Goal: Task Accomplishment & Management: Complete application form

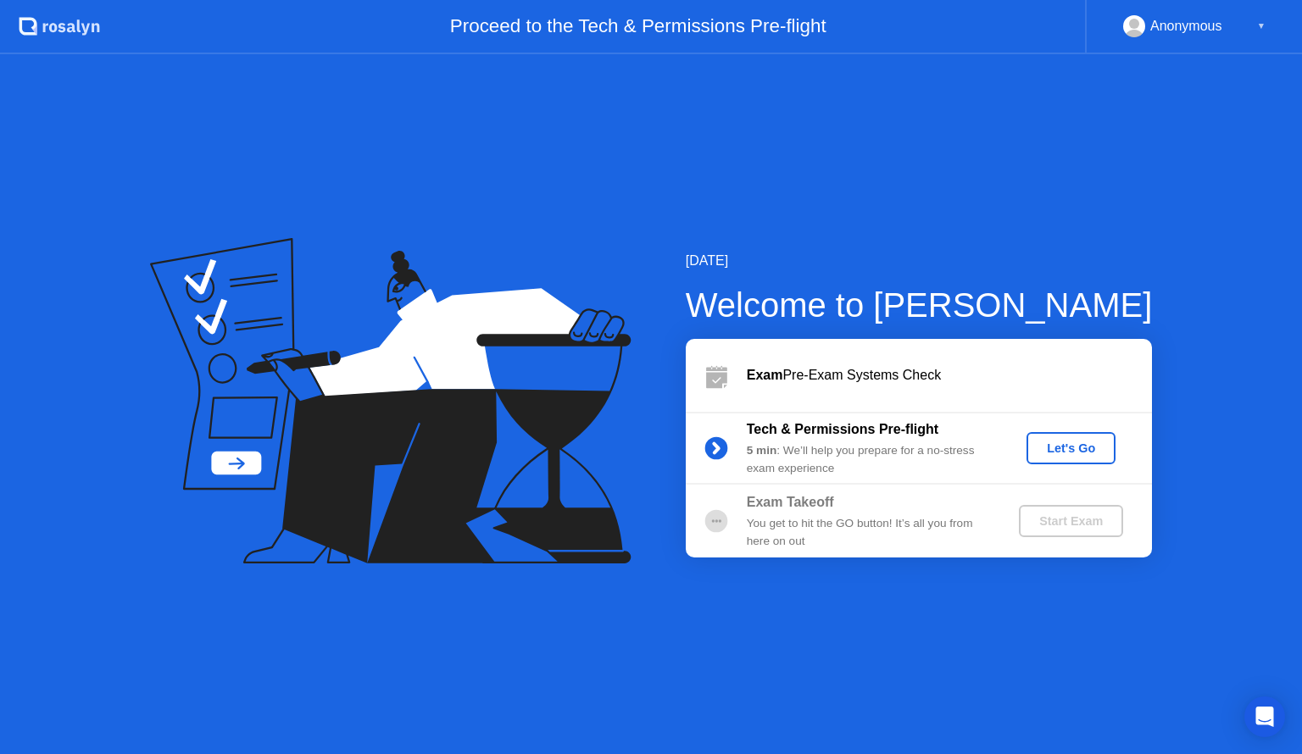
click at [1059, 447] on div "Let's Go" at bounding box center [1070, 449] width 75 height 14
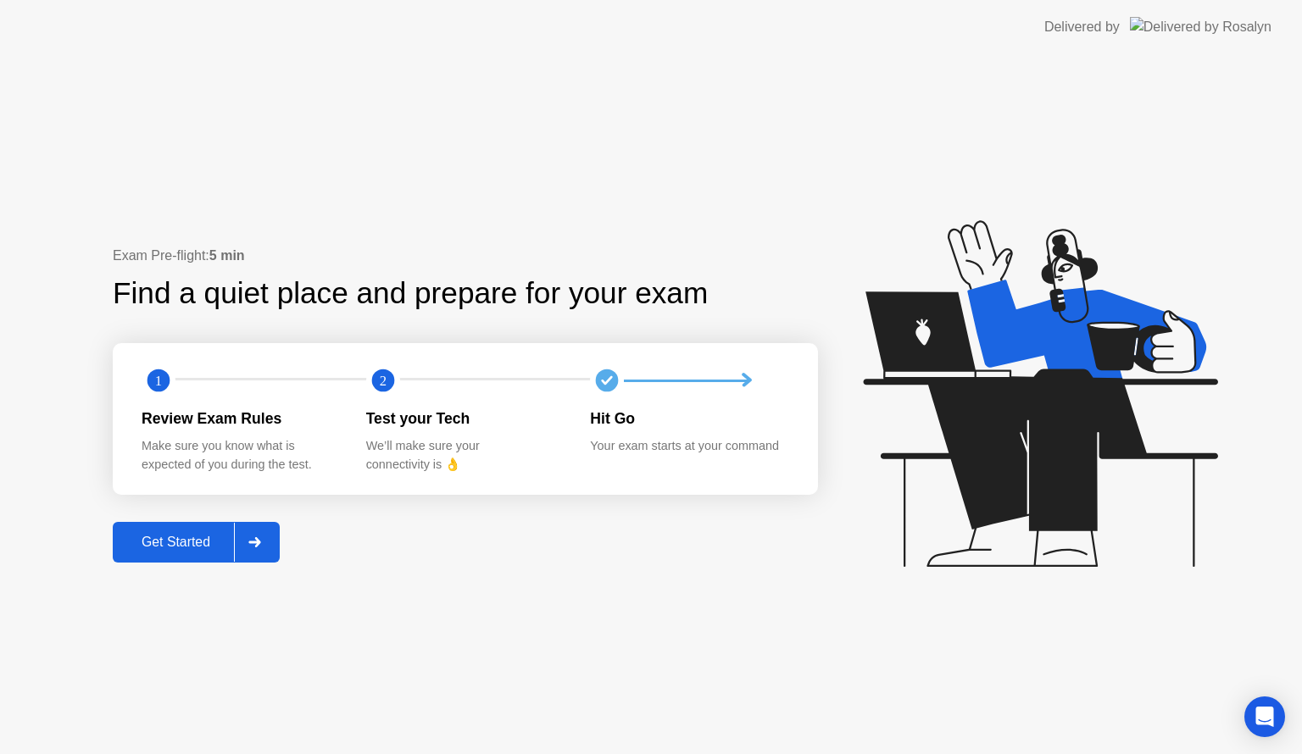
click at [166, 542] on div "Get Started" at bounding box center [176, 542] width 116 height 15
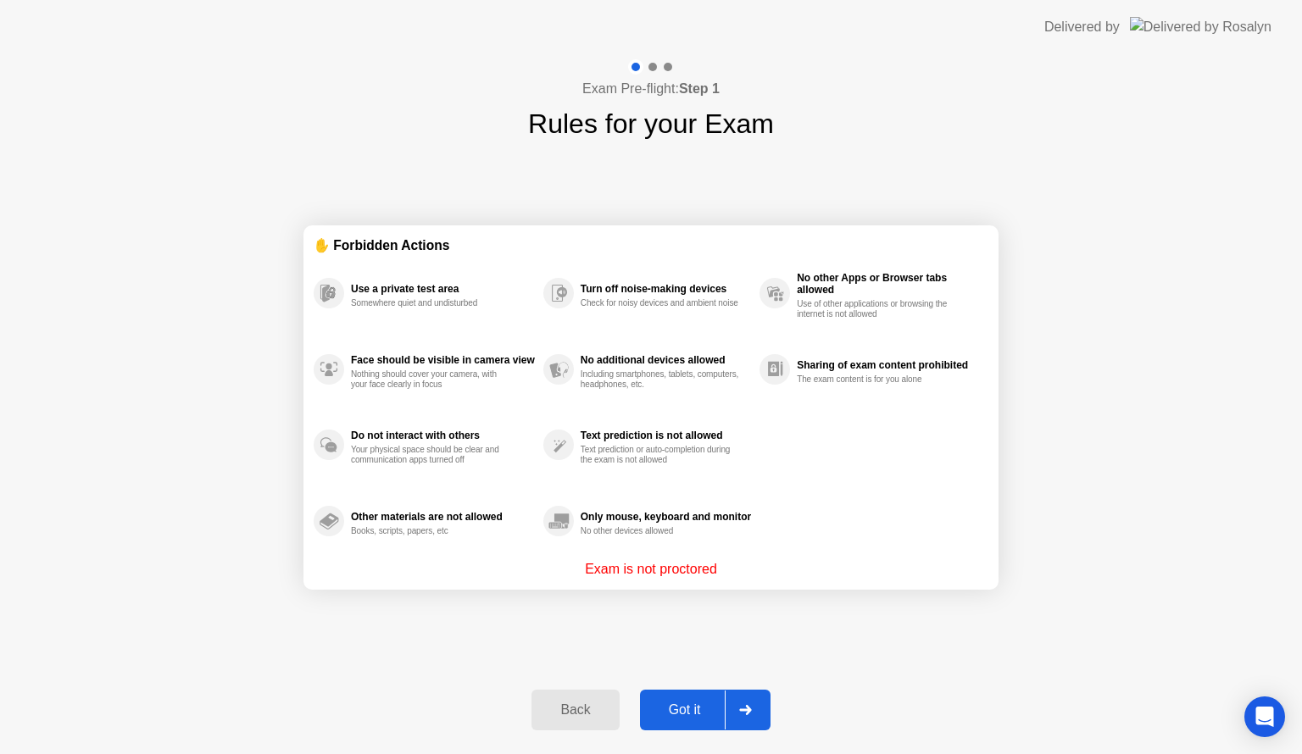
drag, startPoint x: 678, startPoint y: 710, endPoint x: 859, endPoint y: 635, distance: 196.4
click at [859, 635] on div "Exam Pre-flight: Step 1 Rules for your Exam ✋ Forbidden Actions Use a private t…" at bounding box center [651, 404] width 1302 height 700
click at [700, 703] on div "Got it" at bounding box center [685, 710] width 80 height 15
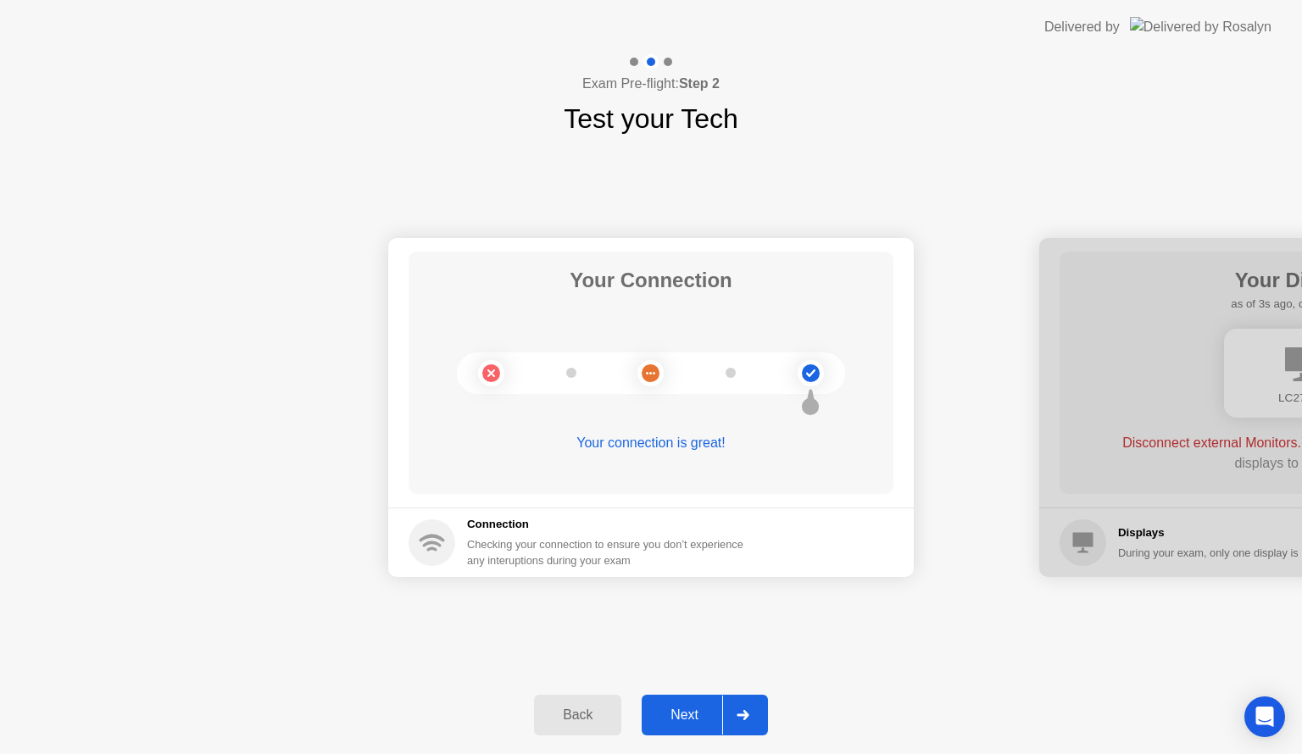
click at [700, 699] on button "Next" at bounding box center [705, 715] width 126 height 41
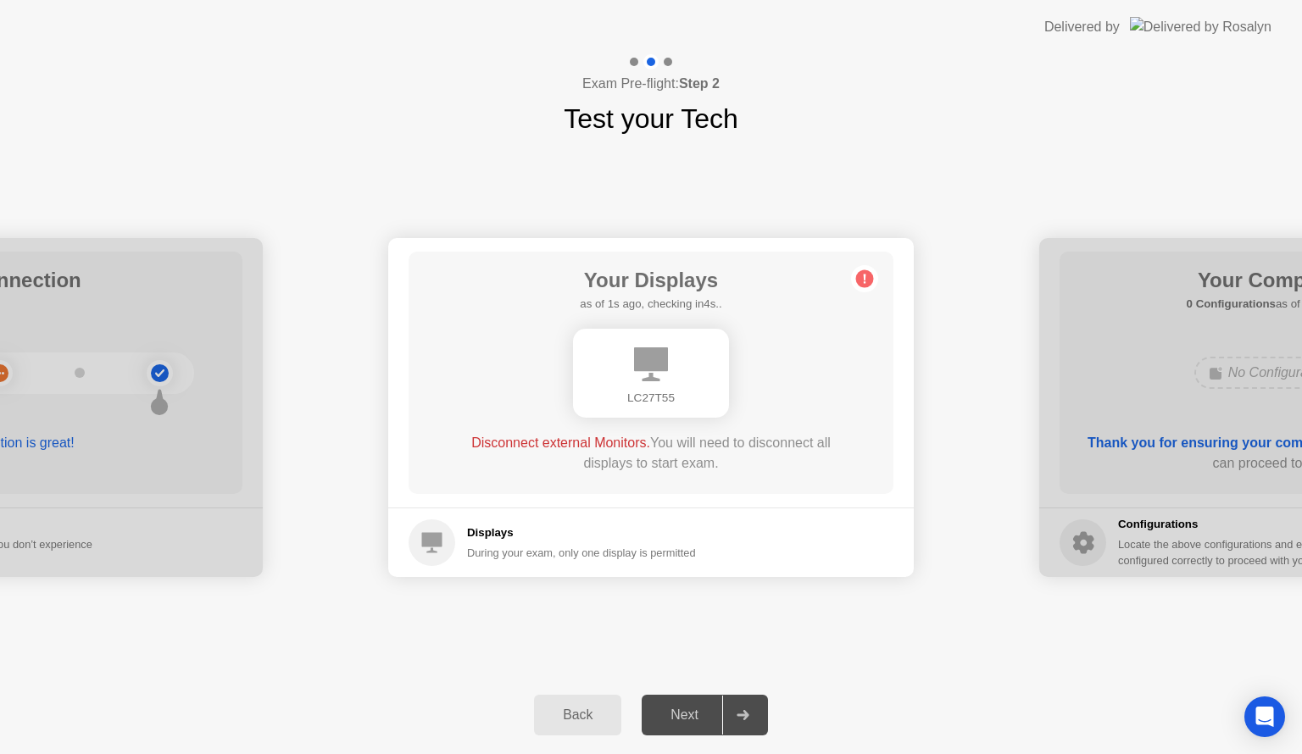
click at [698, 723] on div "Next" at bounding box center [684, 715] width 75 height 15
click at [741, 725] on div at bounding box center [742, 715] width 41 height 39
click at [864, 281] on circle at bounding box center [865, 279] width 18 height 18
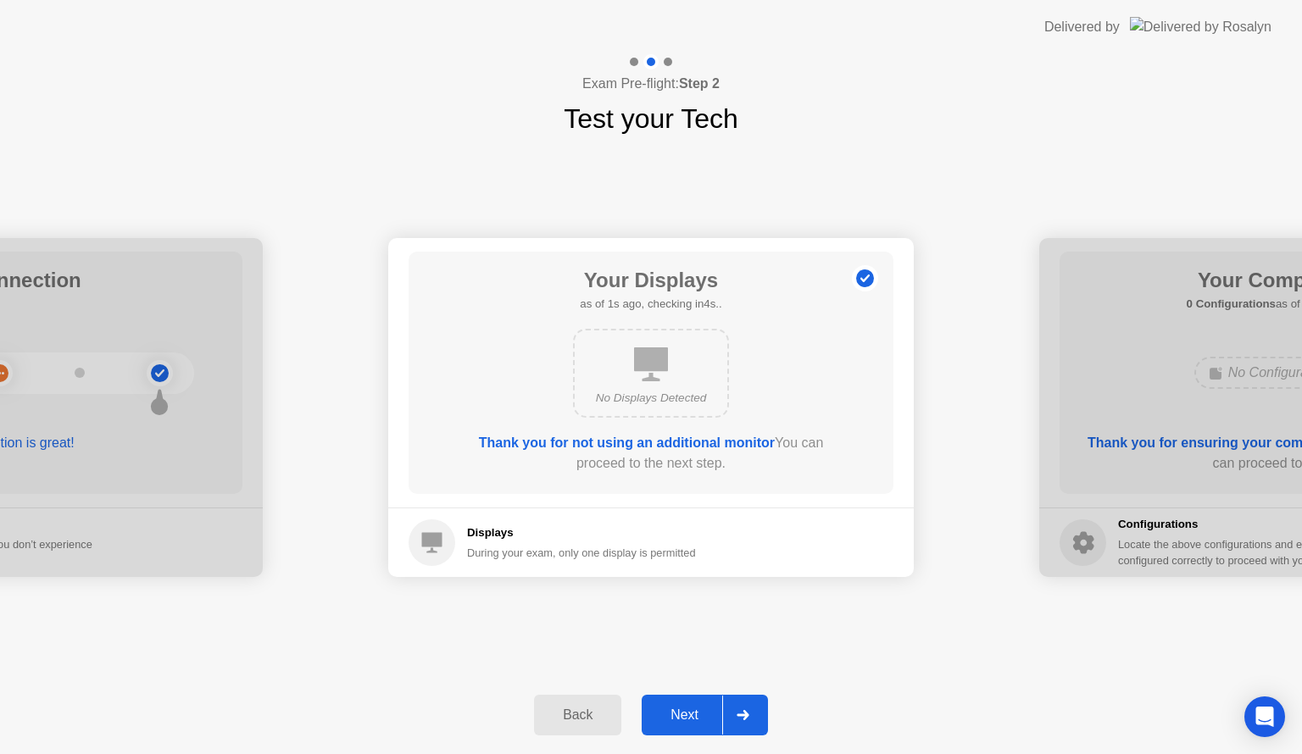
click at [686, 709] on div "Next" at bounding box center [684, 715] width 75 height 15
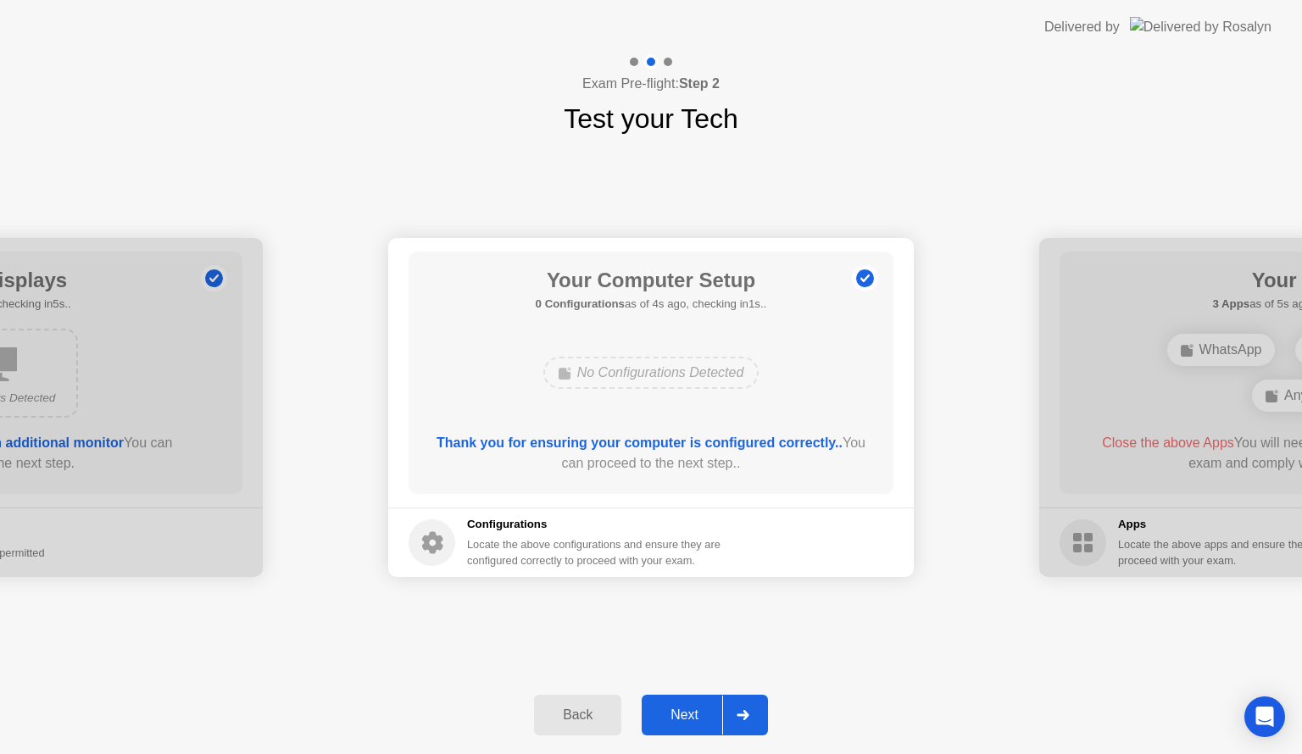
click at [686, 709] on div "Next" at bounding box center [684, 715] width 75 height 15
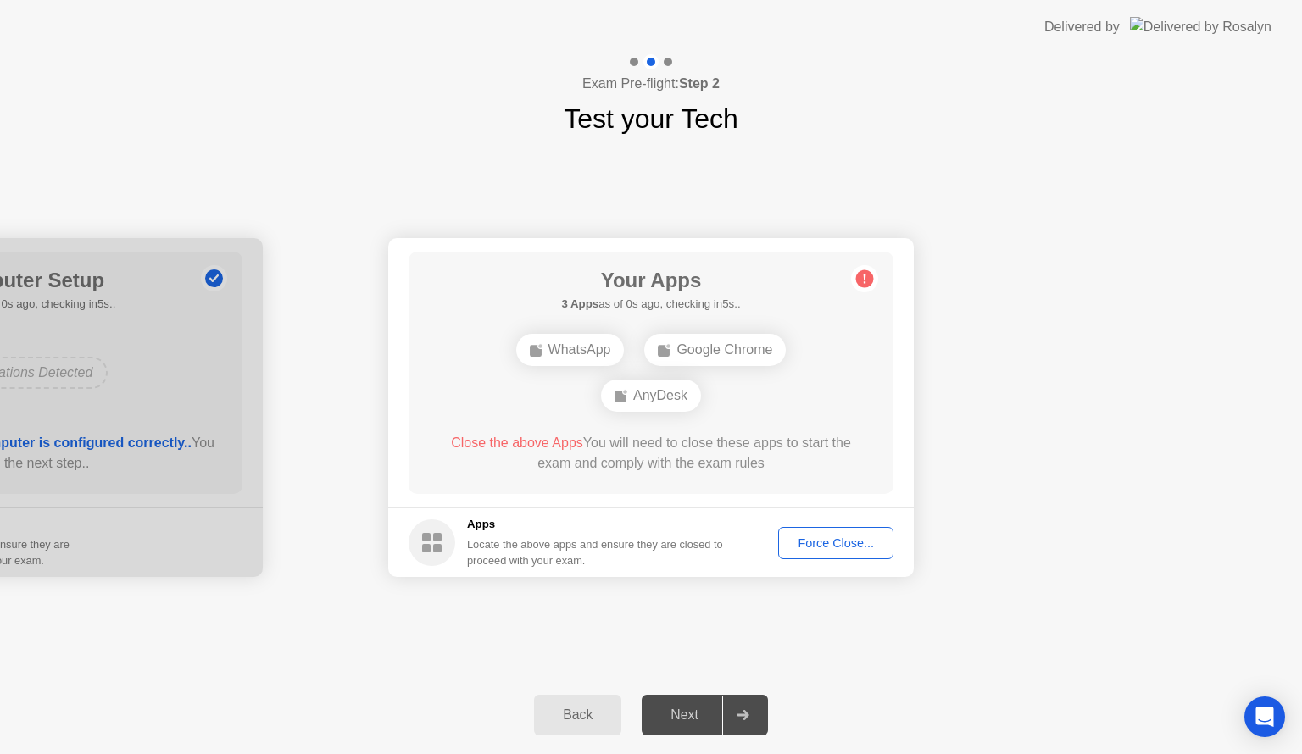
click at [818, 547] on div "Force Close..." at bounding box center [835, 543] width 103 height 14
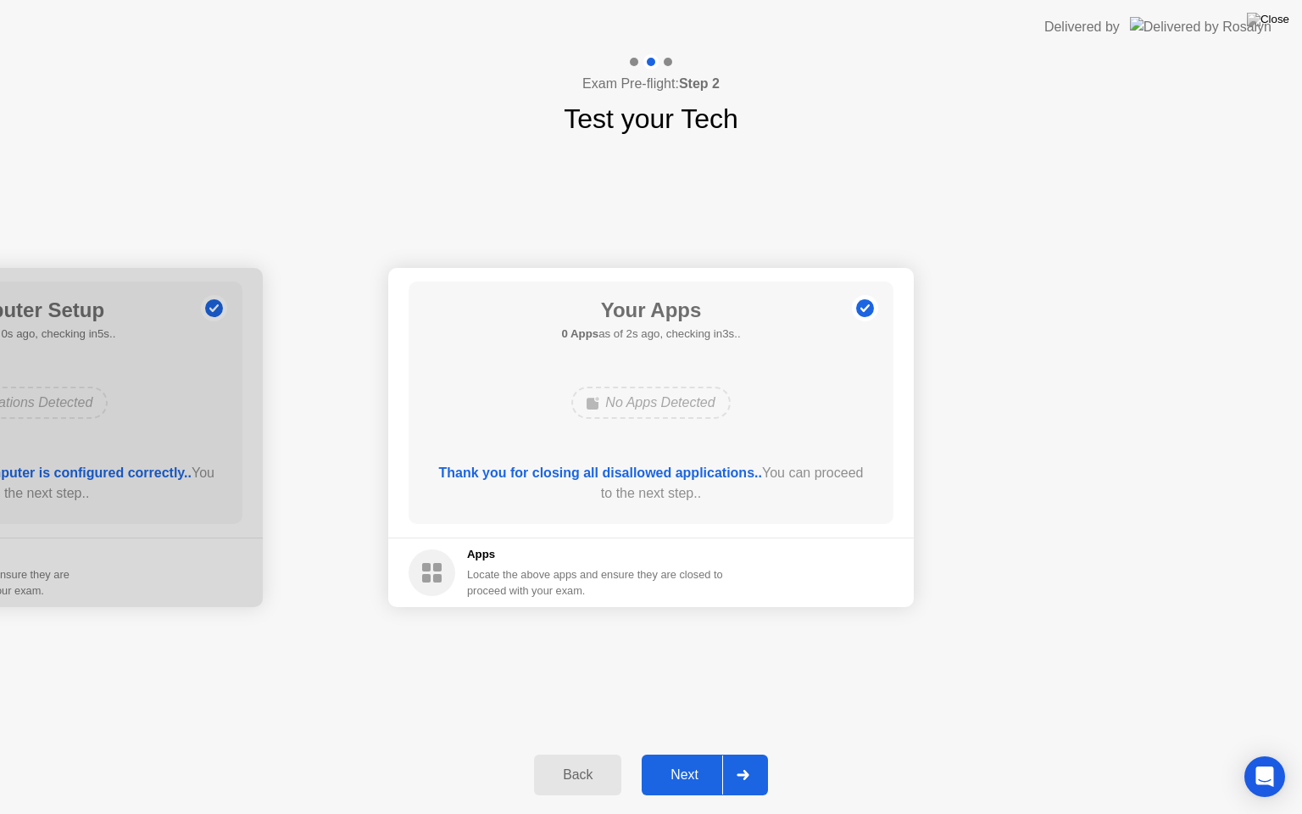
click at [700, 753] on div "Next" at bounding box center [684, 774] width 75 height 15
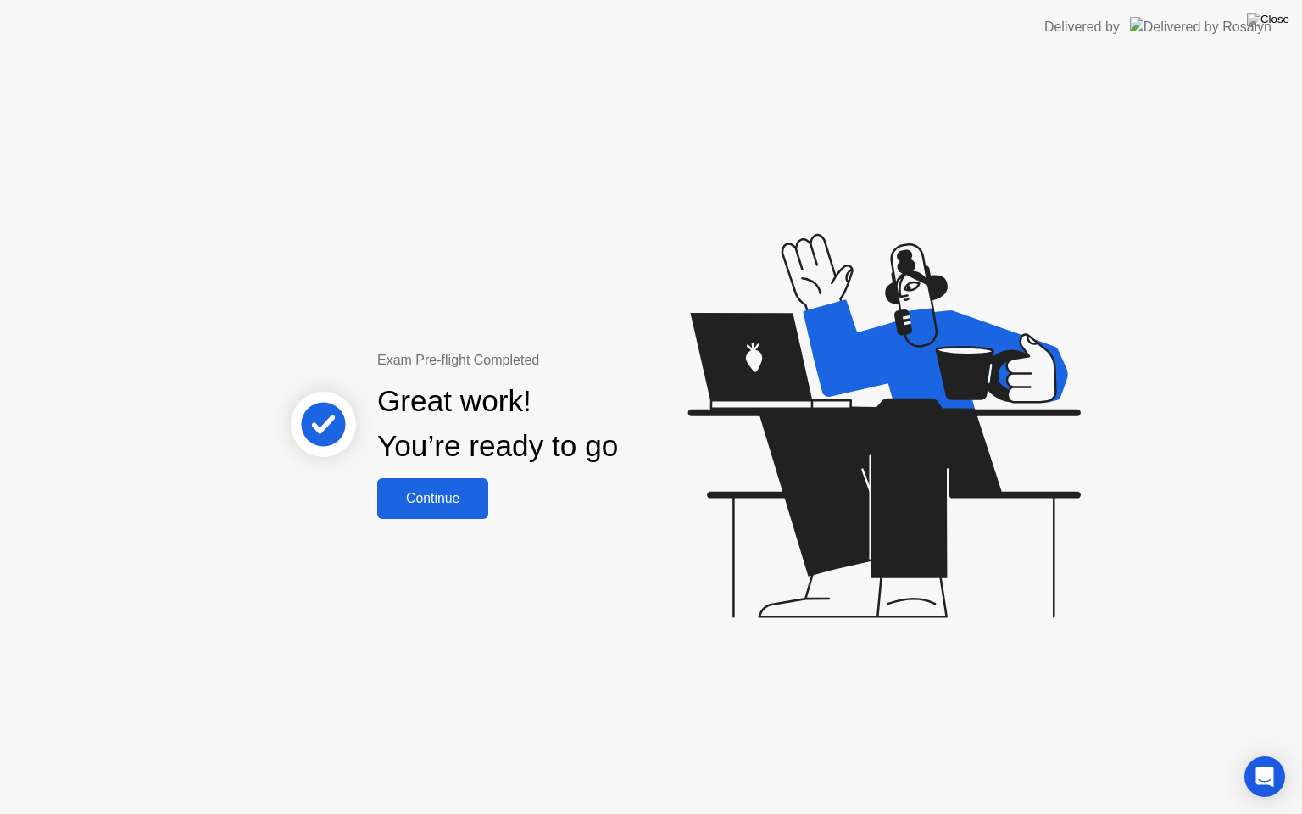
click at [449, 503] on div "Continue" at bounding box center [432, 498] width 101 height 15
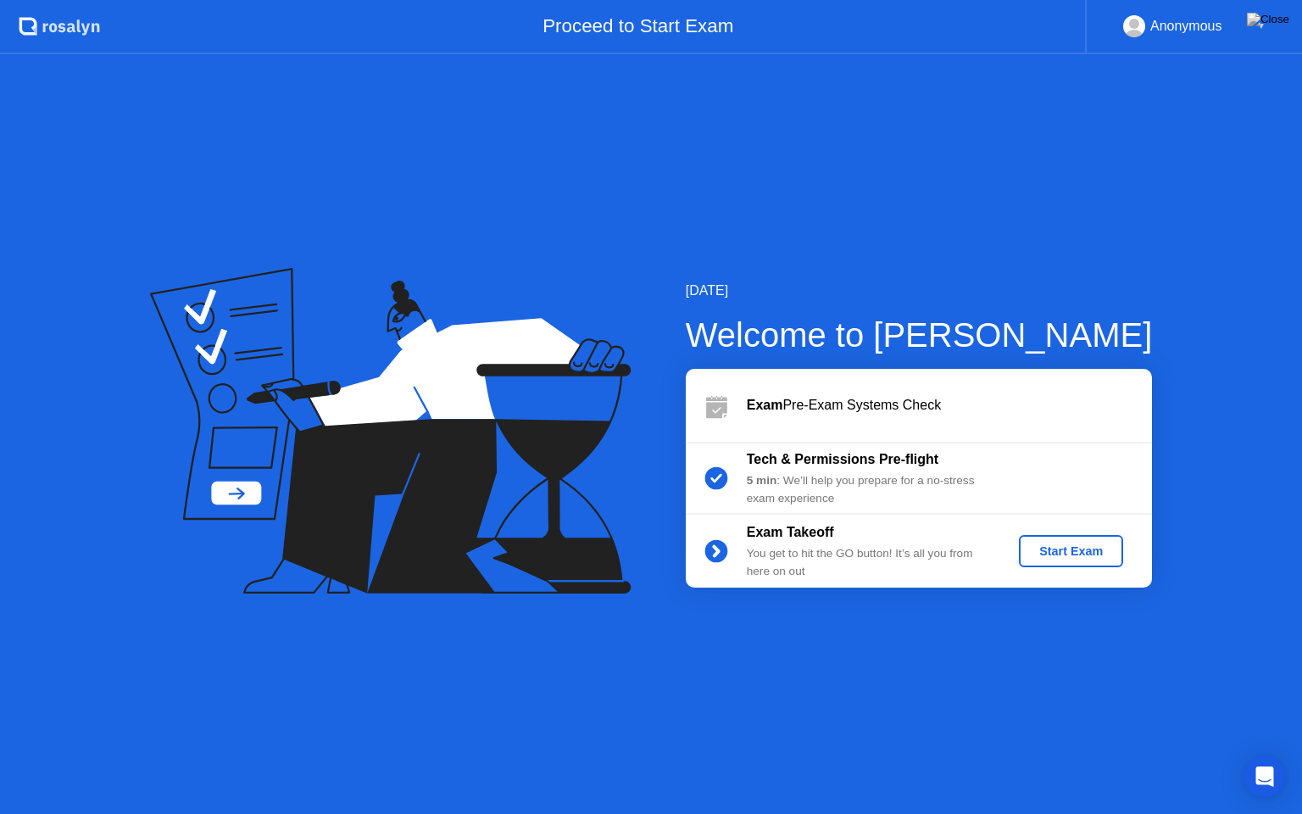
click at [1061, 558] on div "Start Exam" at bounding box center [1070, 551] width 91 height 14
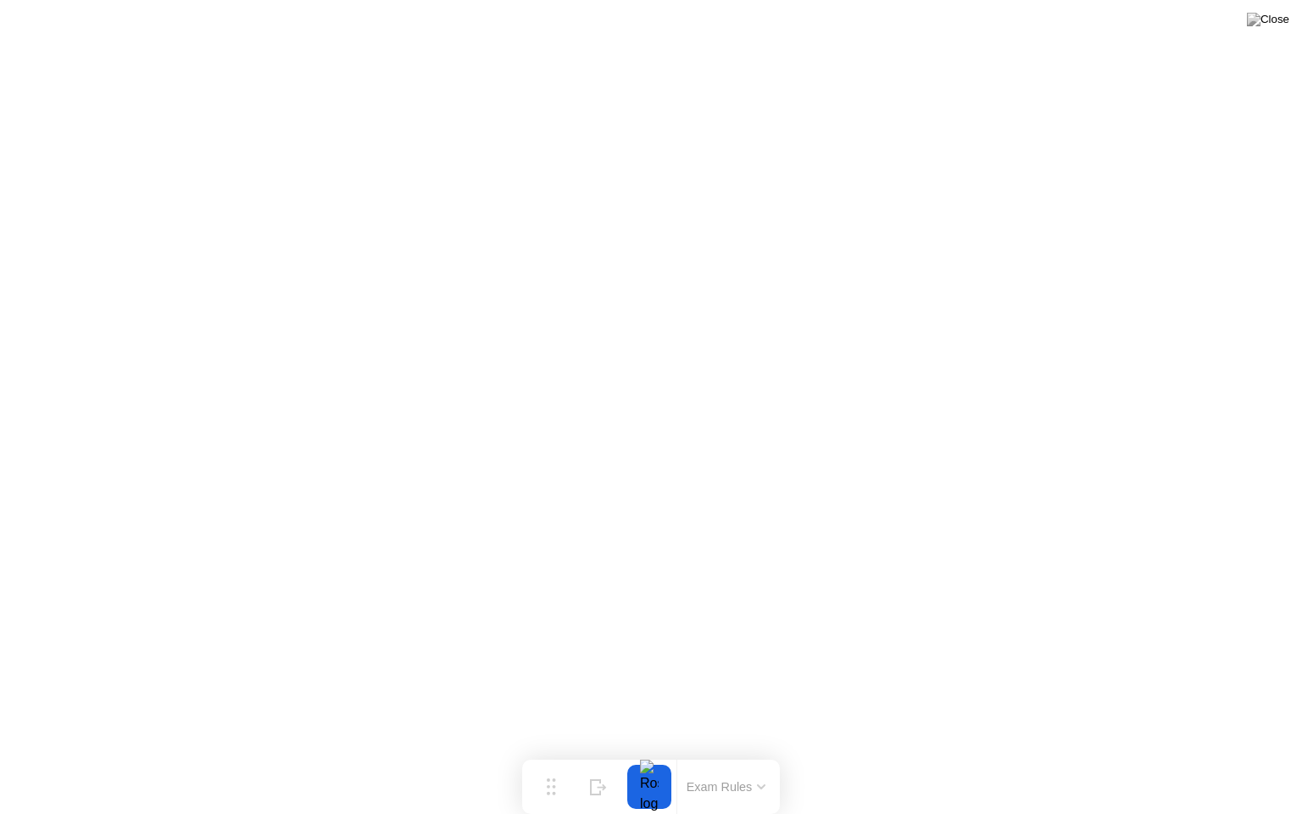
click at [746, 753] on button "Exam Rules" at bounding box center [726, 786] width 90 height 15
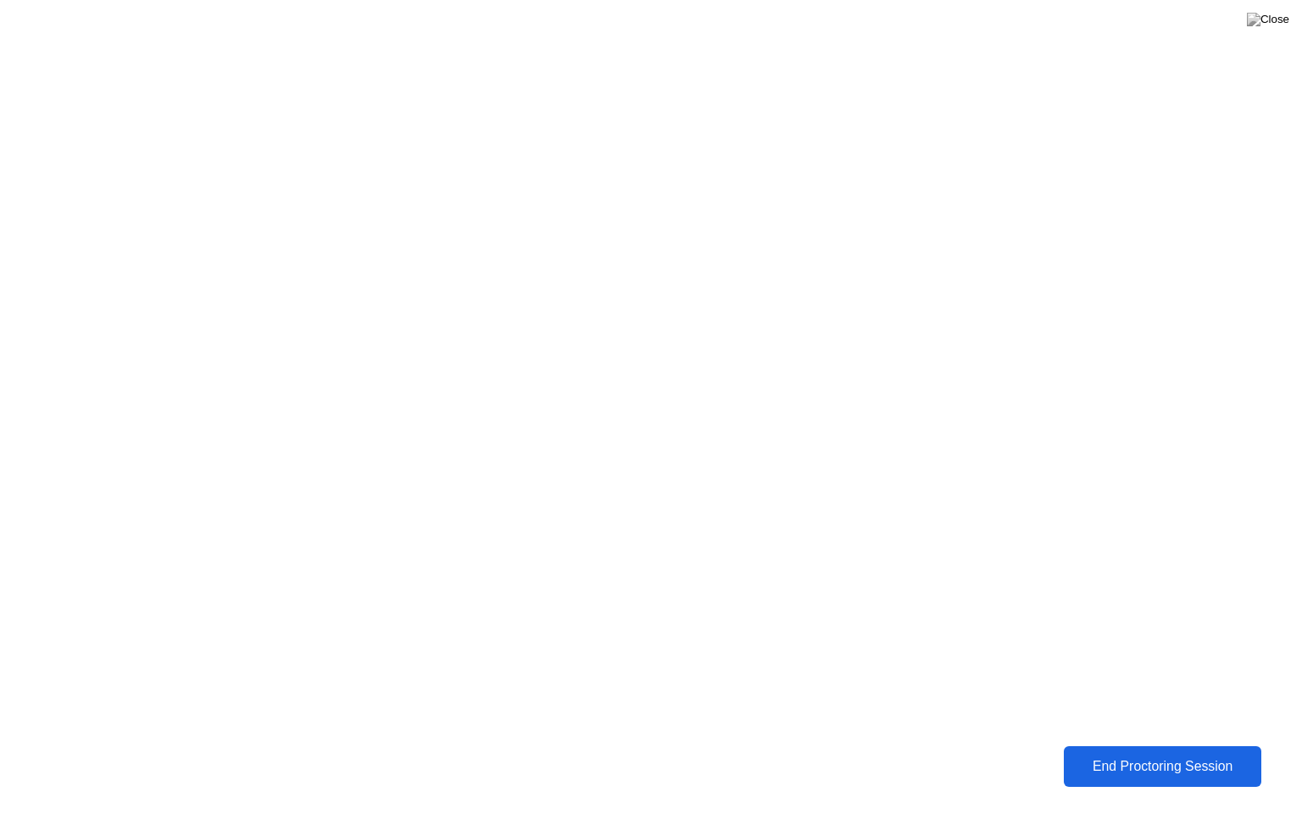
click at [1116, 753] on div "End Proctoring Session" at bounding box center [1162, 766] width 187 height 15
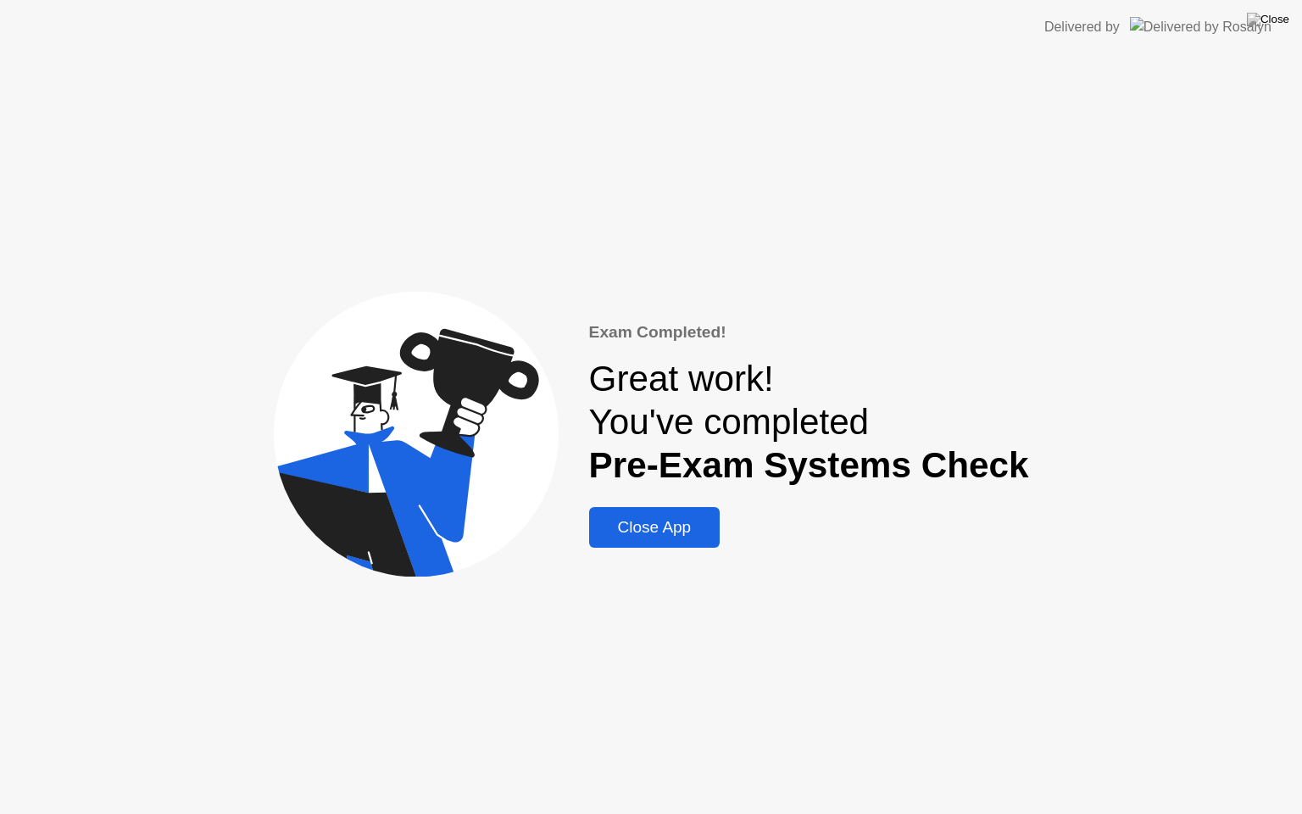
click at [660, 532] on div "Close App" at bounding box center [654, 527] width 121 height 19
